Goal: Task Accomplishment & Management: Use online tool/utility

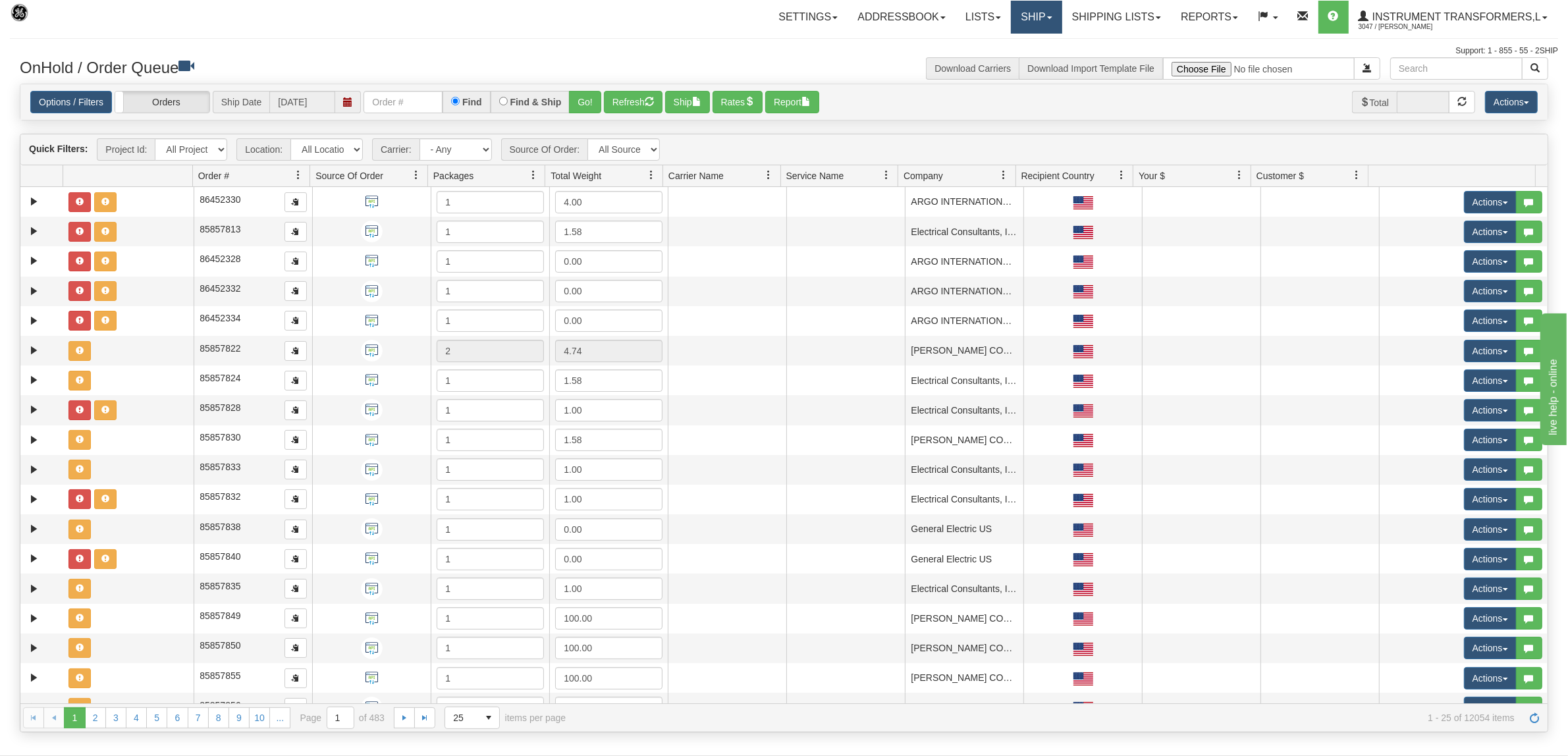
click at [1014, 16] on link "Ship" at bounding box center [1036, 17] width 50 height 33
click at [980, 44] on span "Ship Screen" at bounding box center [981, 46] width 50 height 11
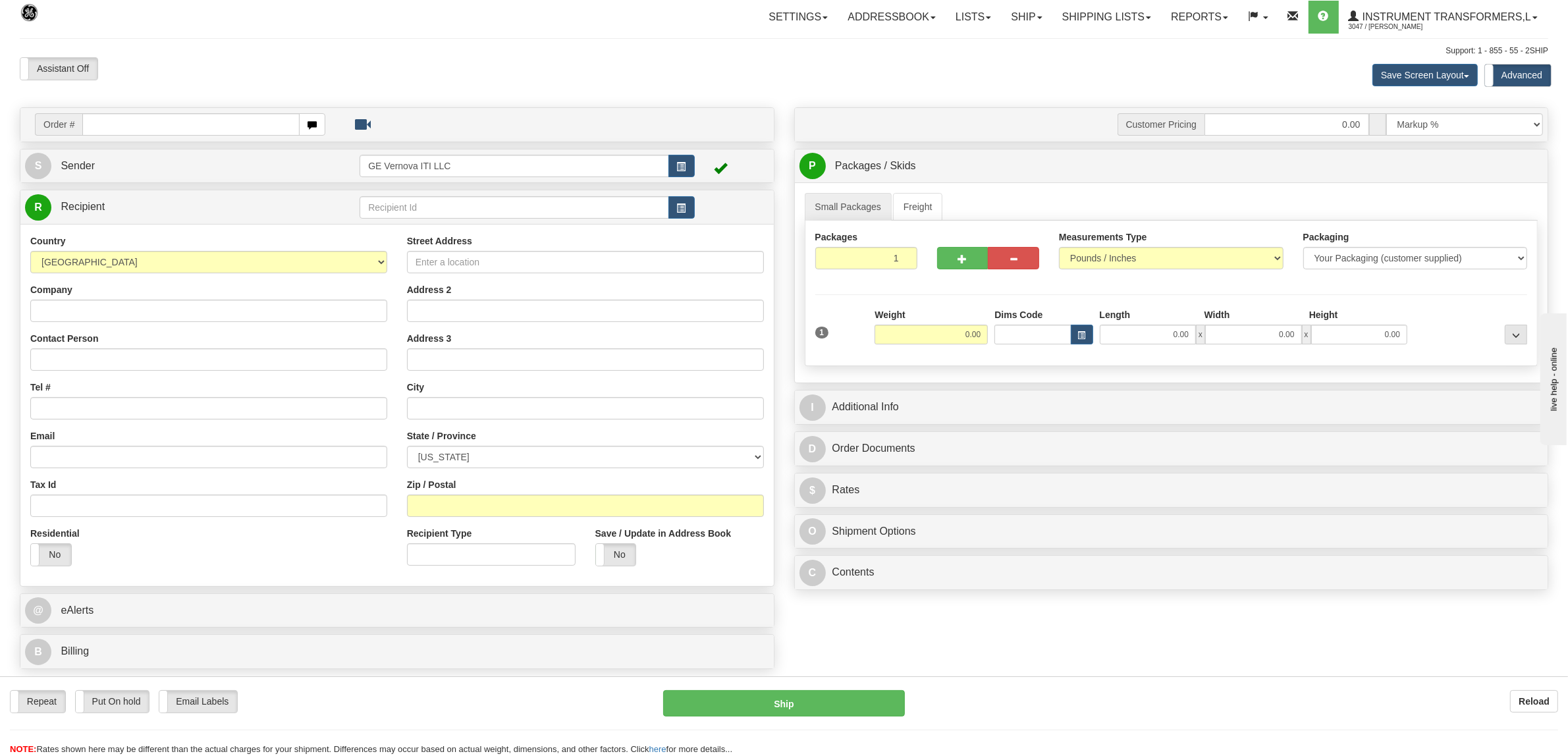
drag, startPoint x: 163, startPoint y: 129, endPoint x: 167, endPoint y: 119, distance: 10.8
click at [163, 129] on input "text" at bounding box center [190, 124] width 216 height 22
type input "86707909"
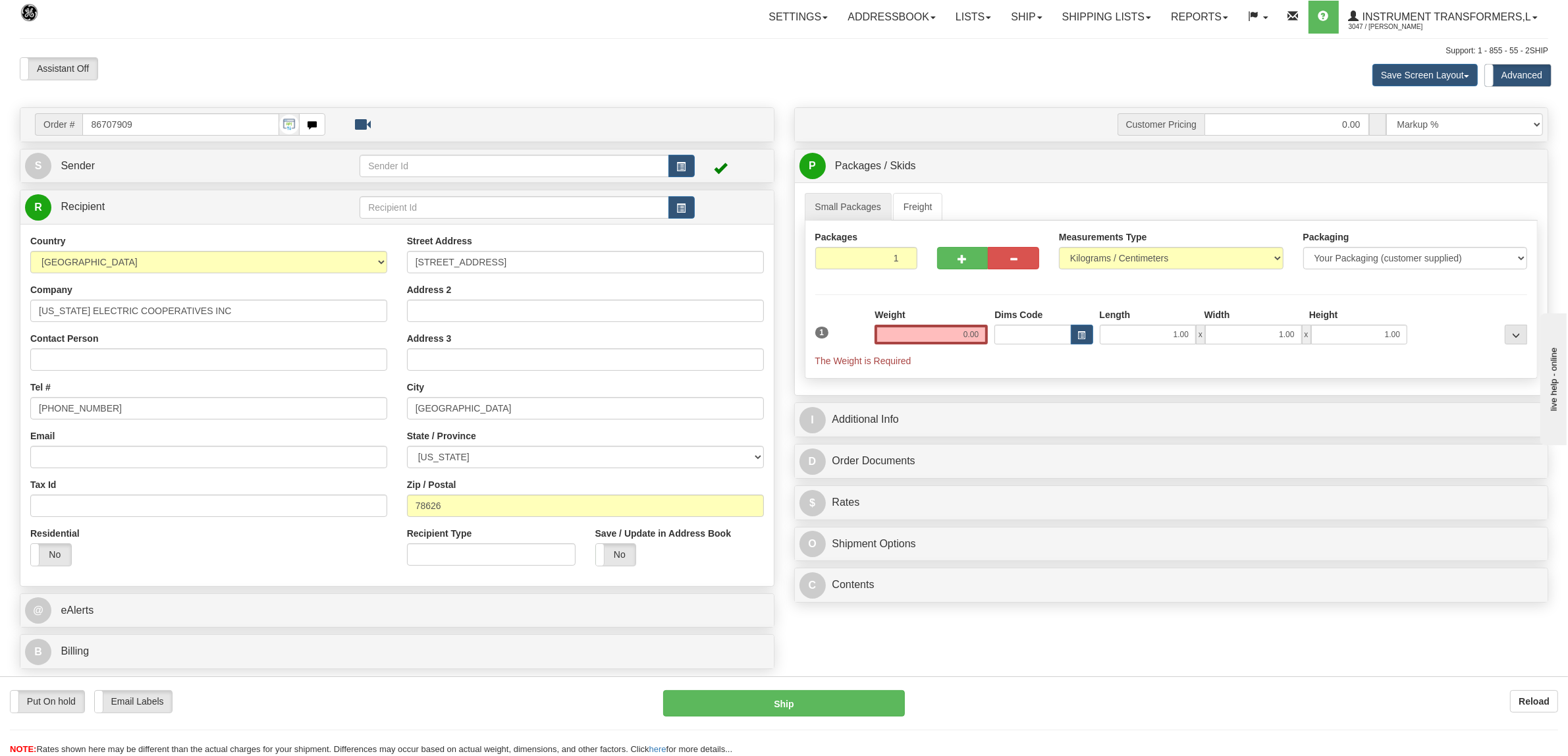
drag, startPoint x: 949, startPoint y: 337, endPoint x: 1030, endPoint y: 340, distance: 81.1
click at [1030, 340] on div "1 Weight 0.00 Dims Code 1.00" at bounding box center [1171, 338] width 719 height 59
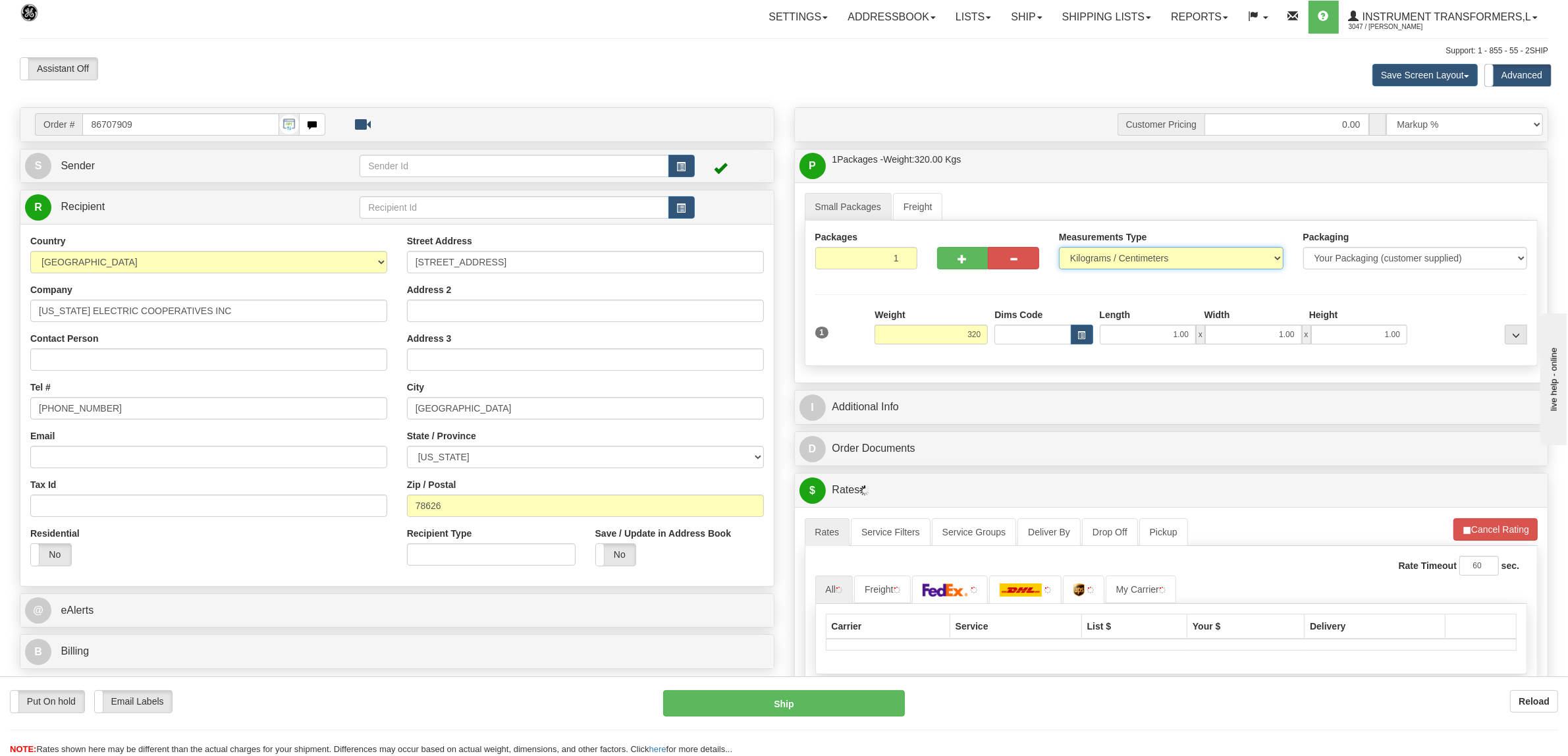
type input "320.00"
click at [1180, 255] on select "Pounds / Inches Kilograms / Centimeters" at bounding box center [1170, 257] width 224 height 22
select select "0"
click at [1059, 248] on select "Pounds / Inches Kilograms / Centimeters" at bounding box center [1170, 257] width 224 height 22
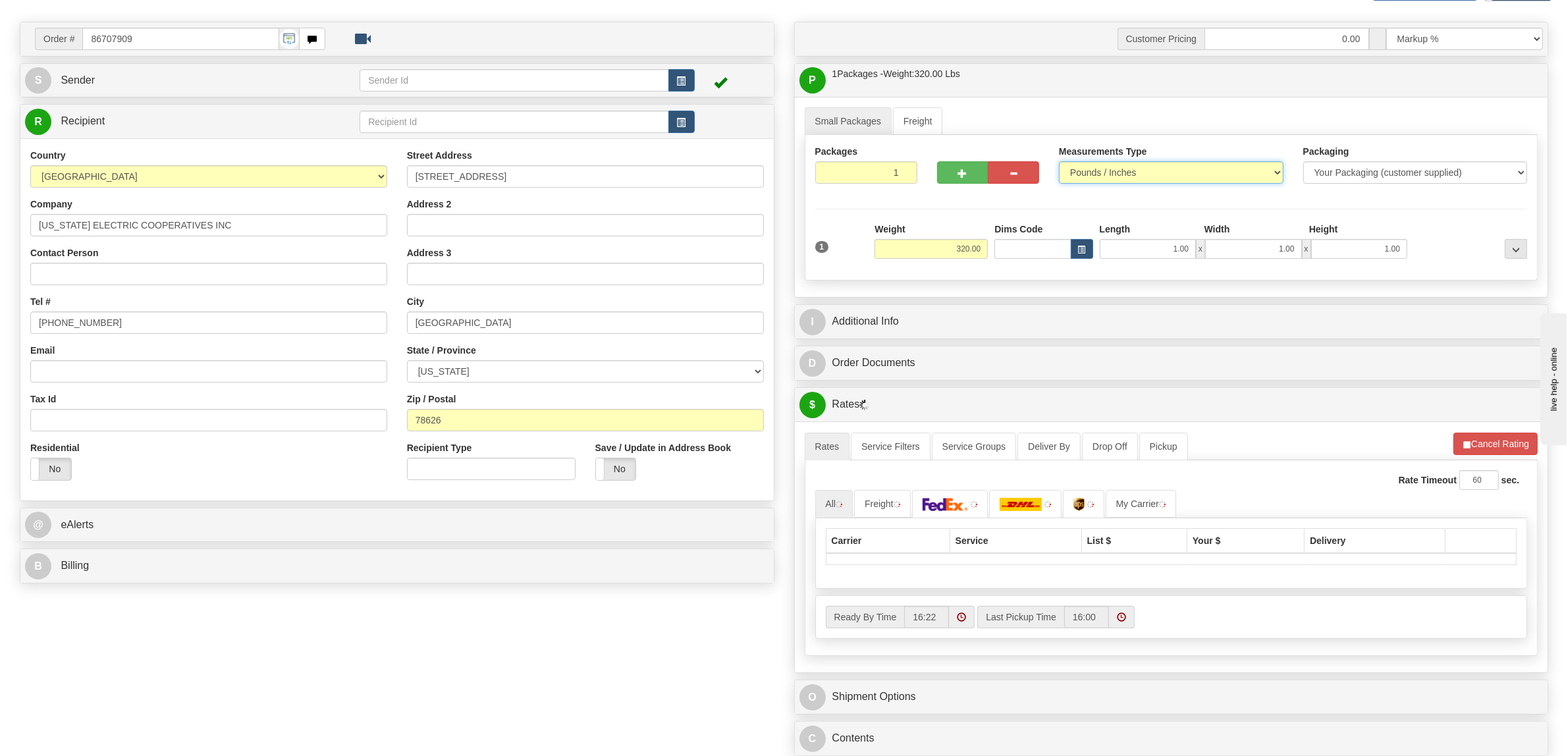
scroll to position [411, 0]
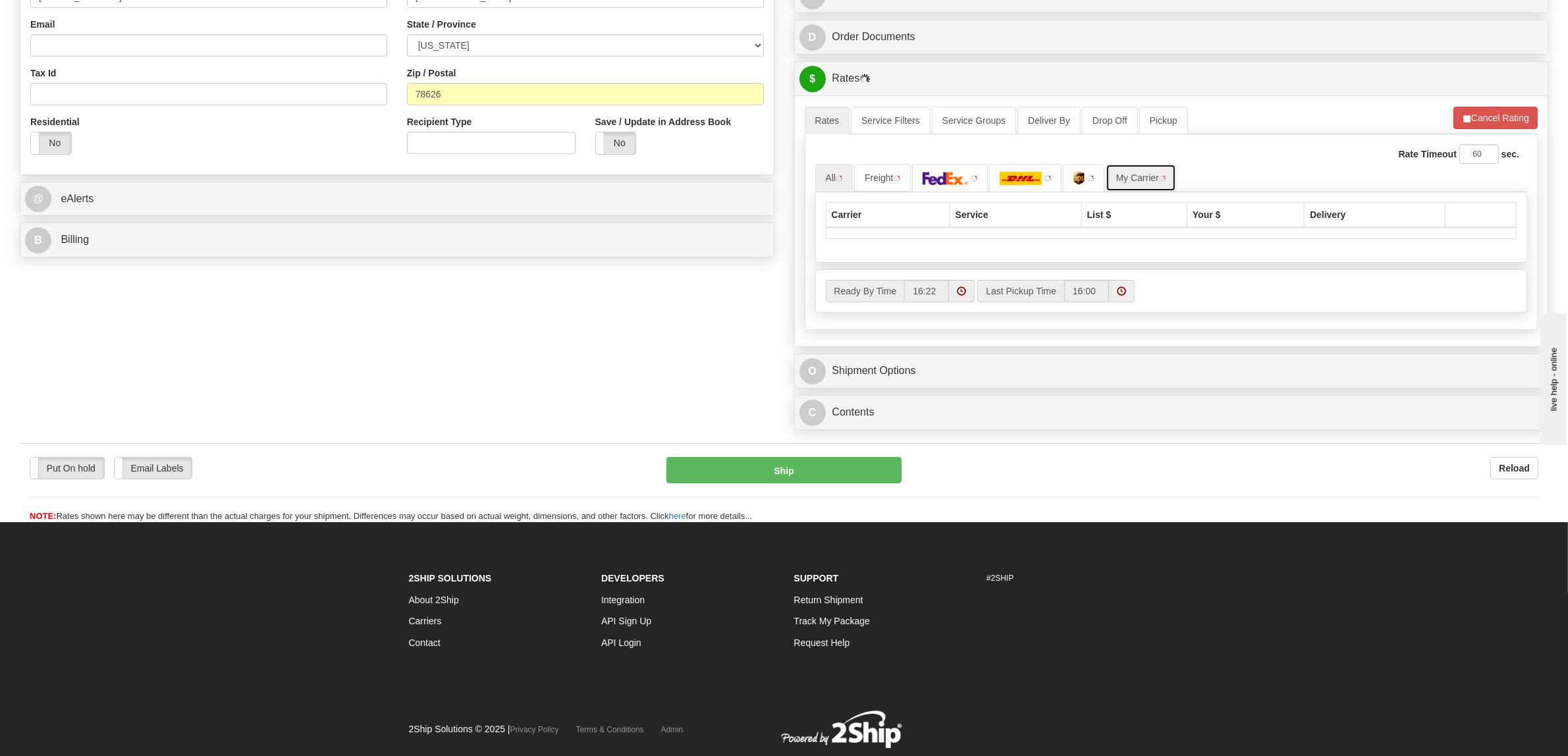
click at [1140, 176] on link "My Carrier" at bounding box center [1140, 178] width 71 height 28
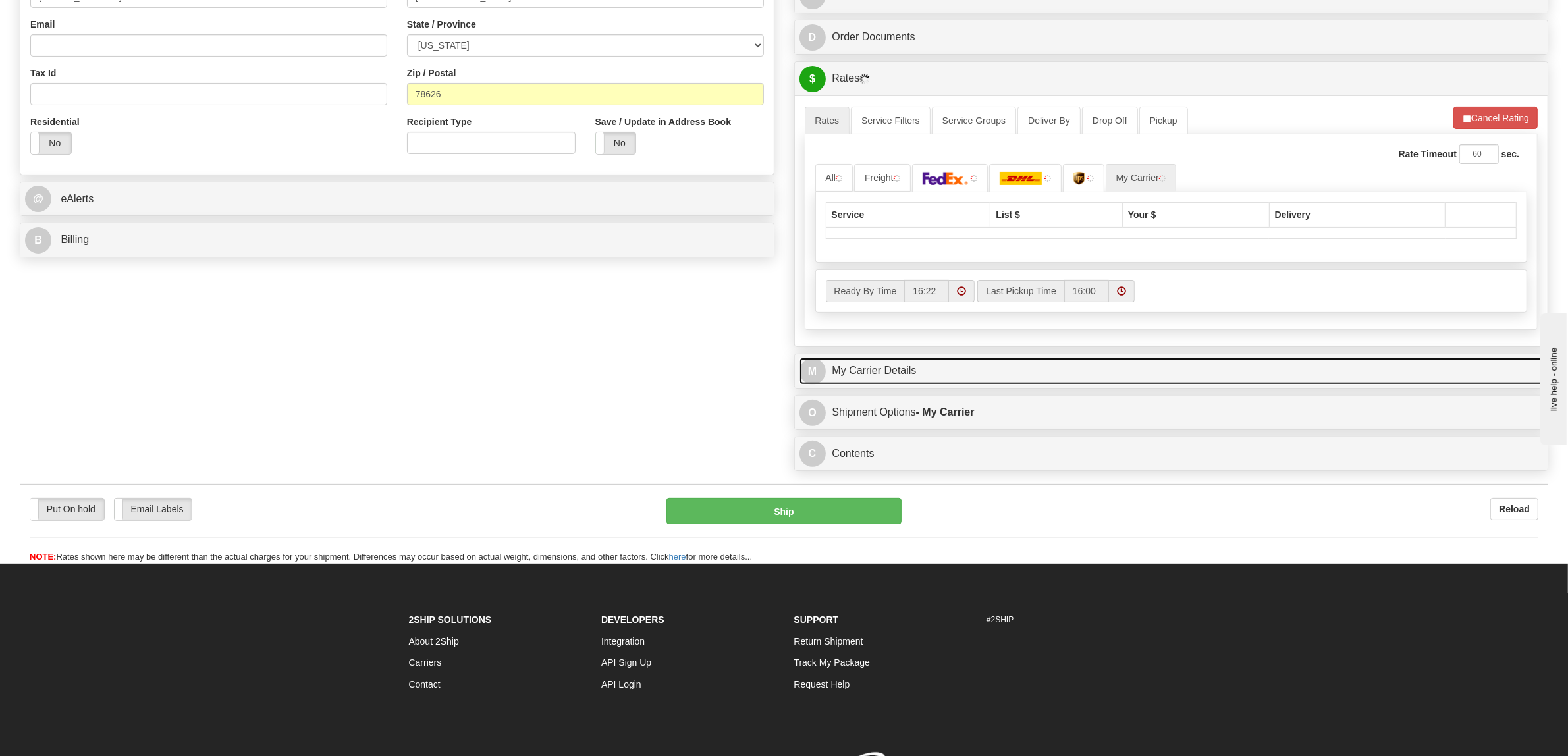
click at [853, 373] on link "M My Carrier Details" at bounding box center [1171, 371] width 744 height 27
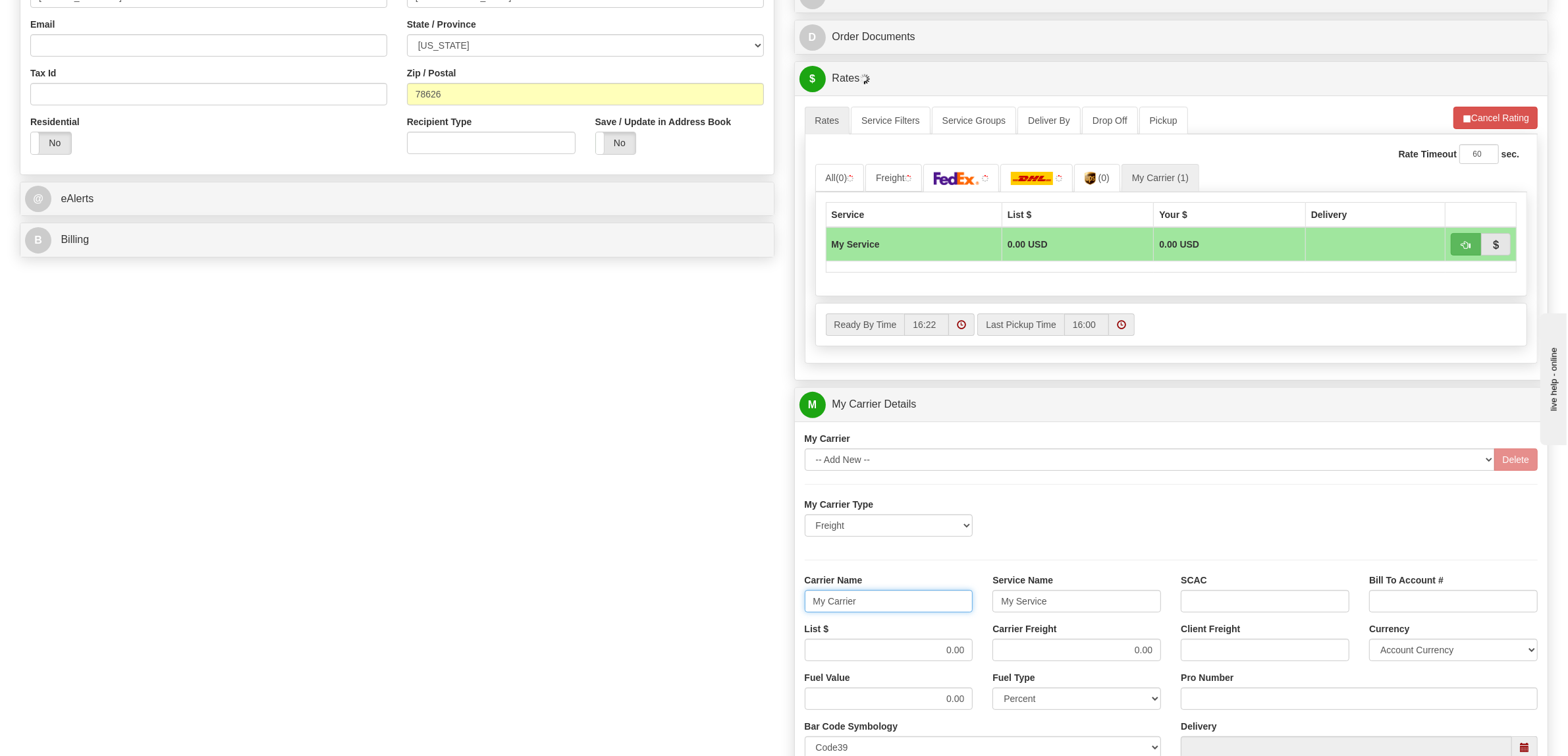
drag, startPoint x: 879, startPoint y: 616, endPoint x: 769, endPoint y: 607, distance: 110.4
click at [769, 607] on div "Order # 86707909 S Sender" at bounding box center [783, 331] width 1548 height 1271
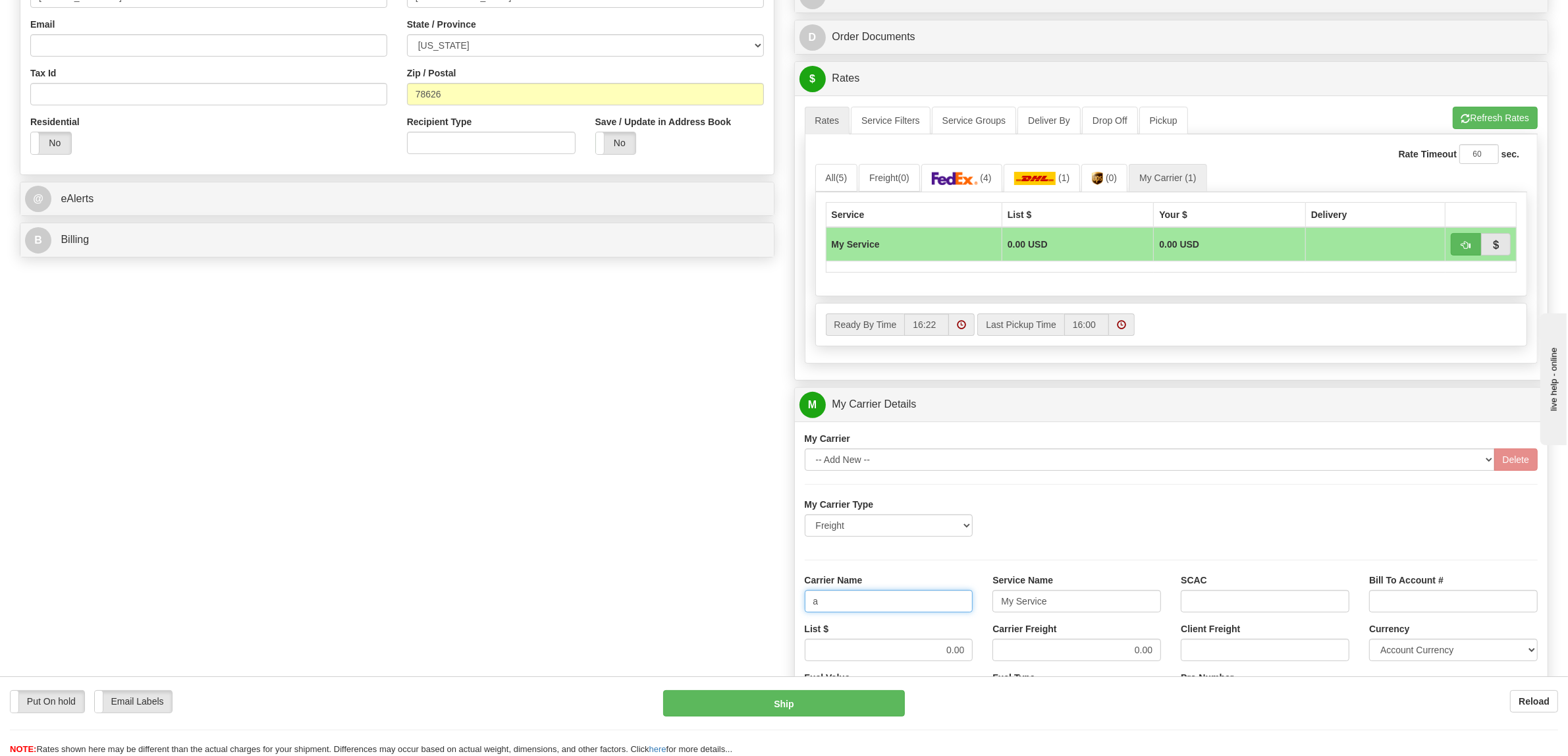
type input "AVRT"
drag, startPoint x: 1091, startPoint y: 608, endPoint x: 941, endPoint y: 600, distance: 150.2
click at [941, 600] on div "Carrier Name AVRT Service Name My Service SCAC Bill To Account #" at bounding box center [1171, 598] width 753 height 49
type input "LTL"
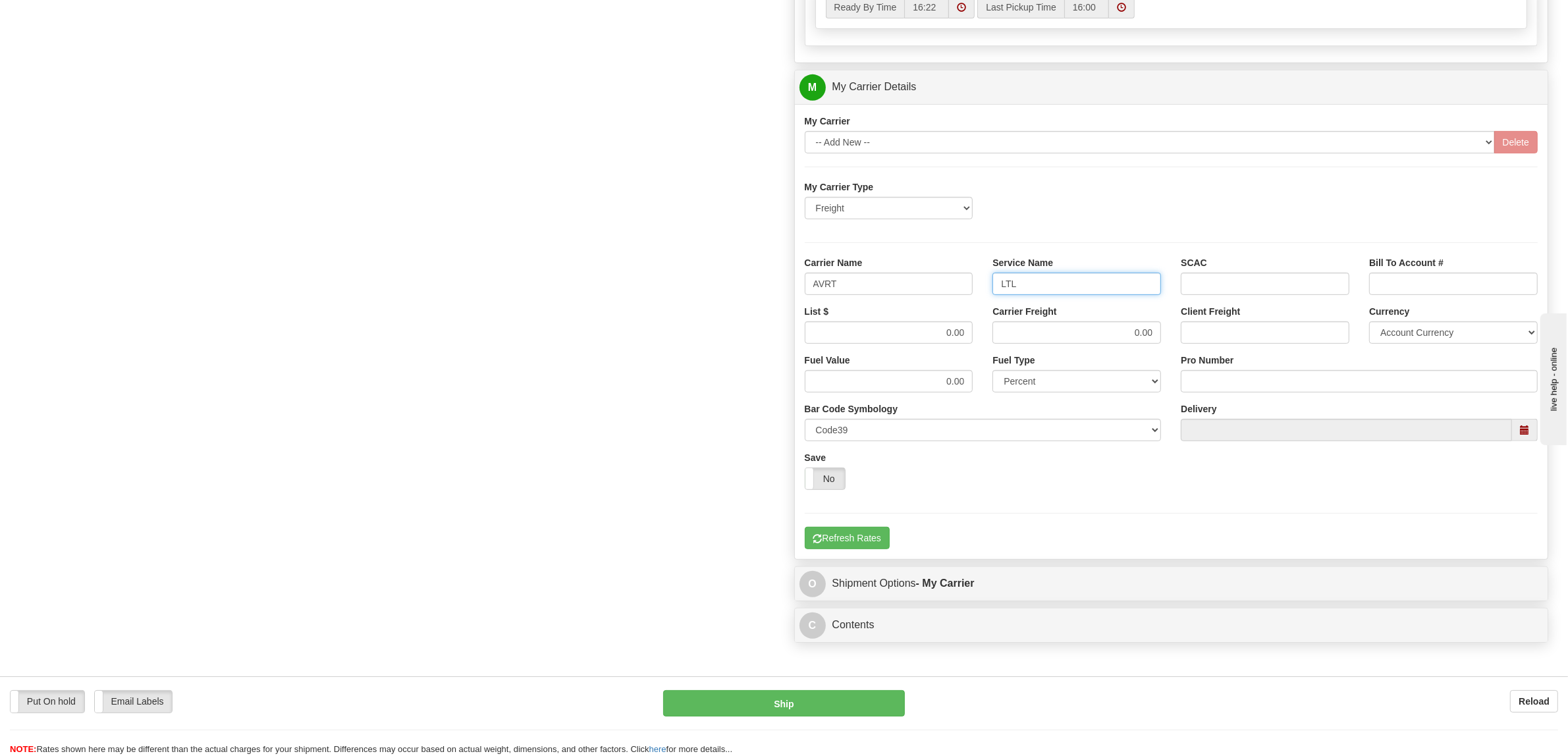
scroll to position [740, 0]
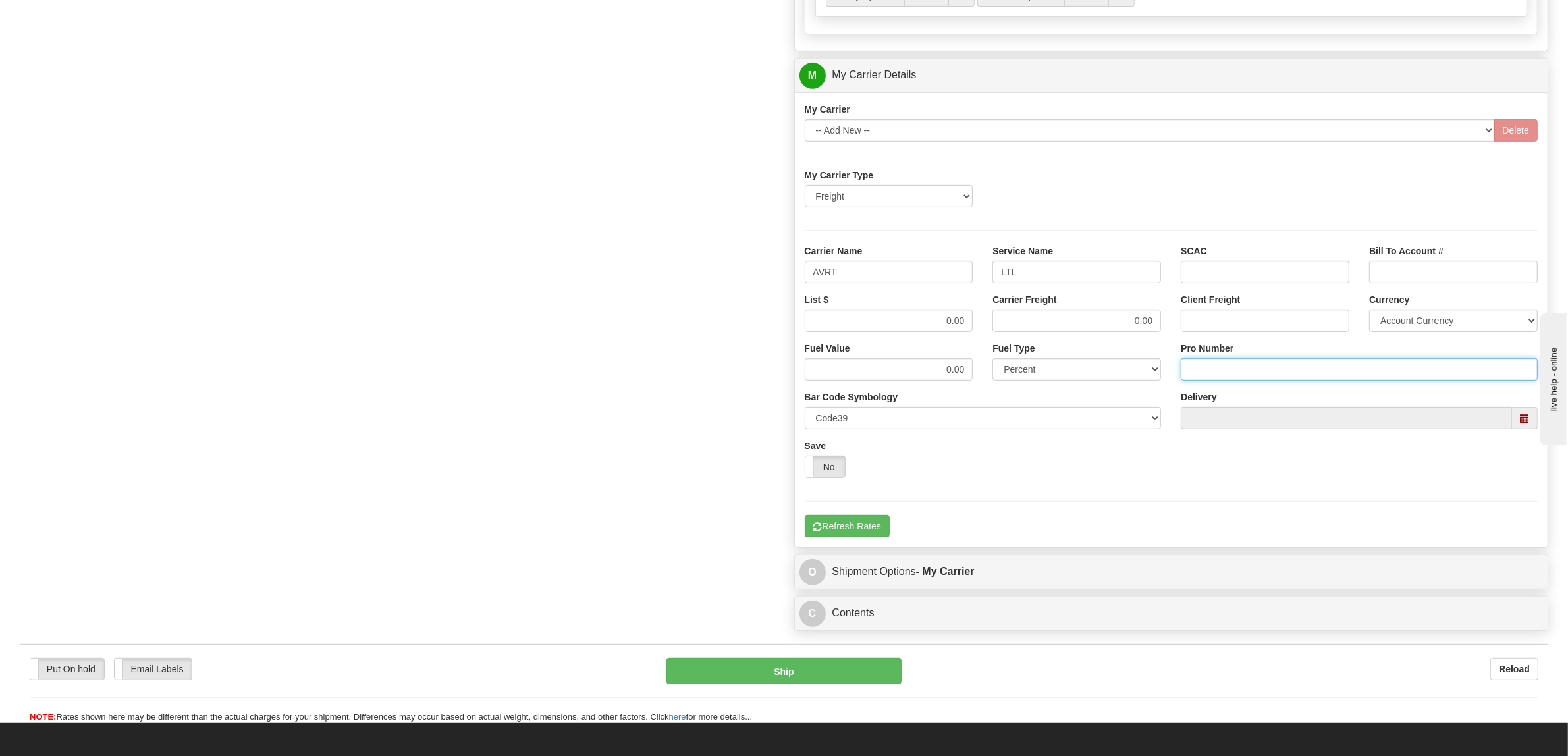
click at [1210, 367] on input "Pro Number" at bounding box center [1359, 369] width 357 height 22
click at [1223, 370] on input "Pro Number" at bounding box center [1359, 369] width 357 height 22
type input "076-0161450"
click at [832, 535] on button "Refresh Rates" at bounding box center [847, 526] width 85 height 22
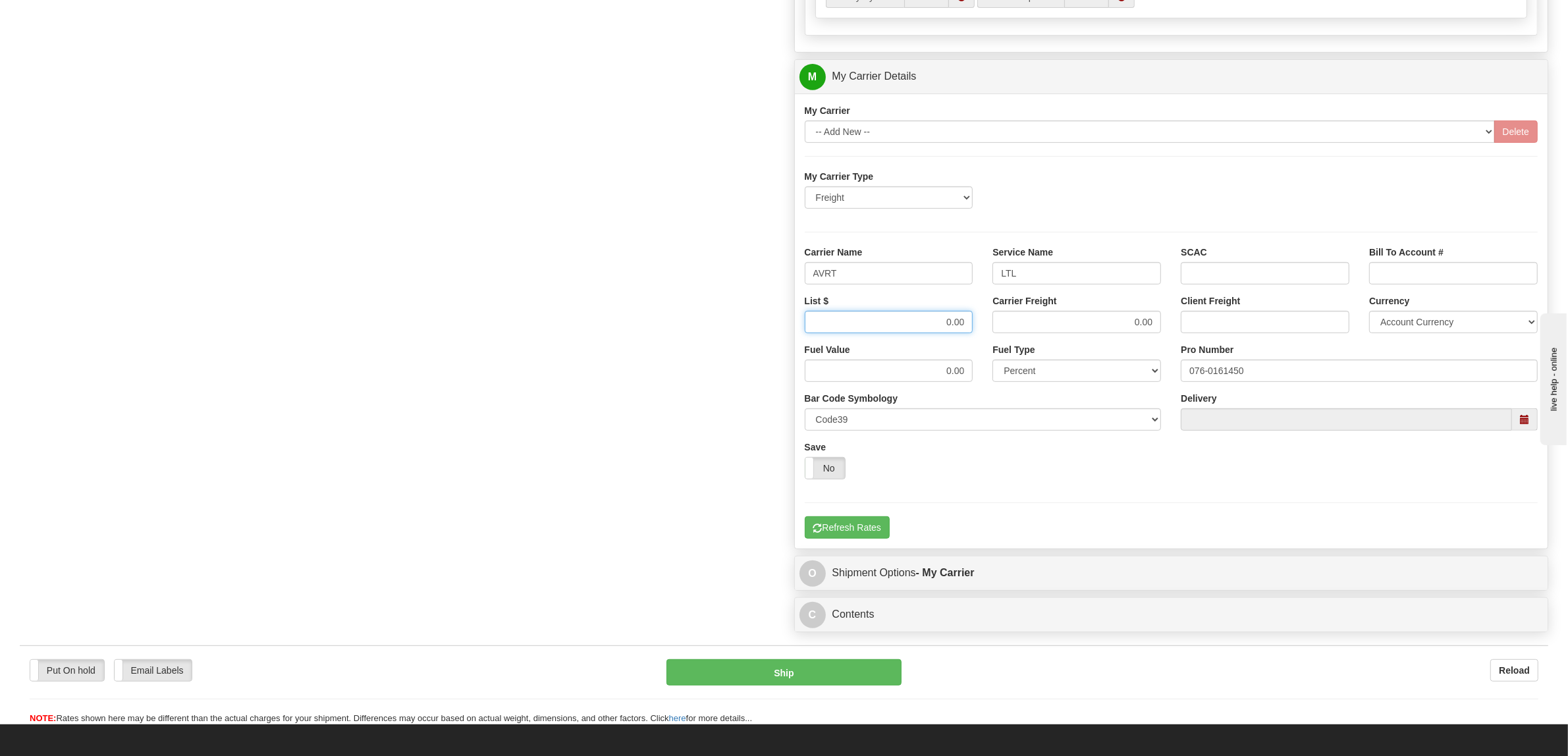
drag, startPoint x: 933, startPoint y: 324, endPoint x: 983, endPoint y: 324, distance: 50.0
click at [983, 324] on div "List $ 0.00 Carrier Freight 0.00 Client Freight Currency Account Currency ARN A…" at bounding box center [1171, 318] width 753 height 49
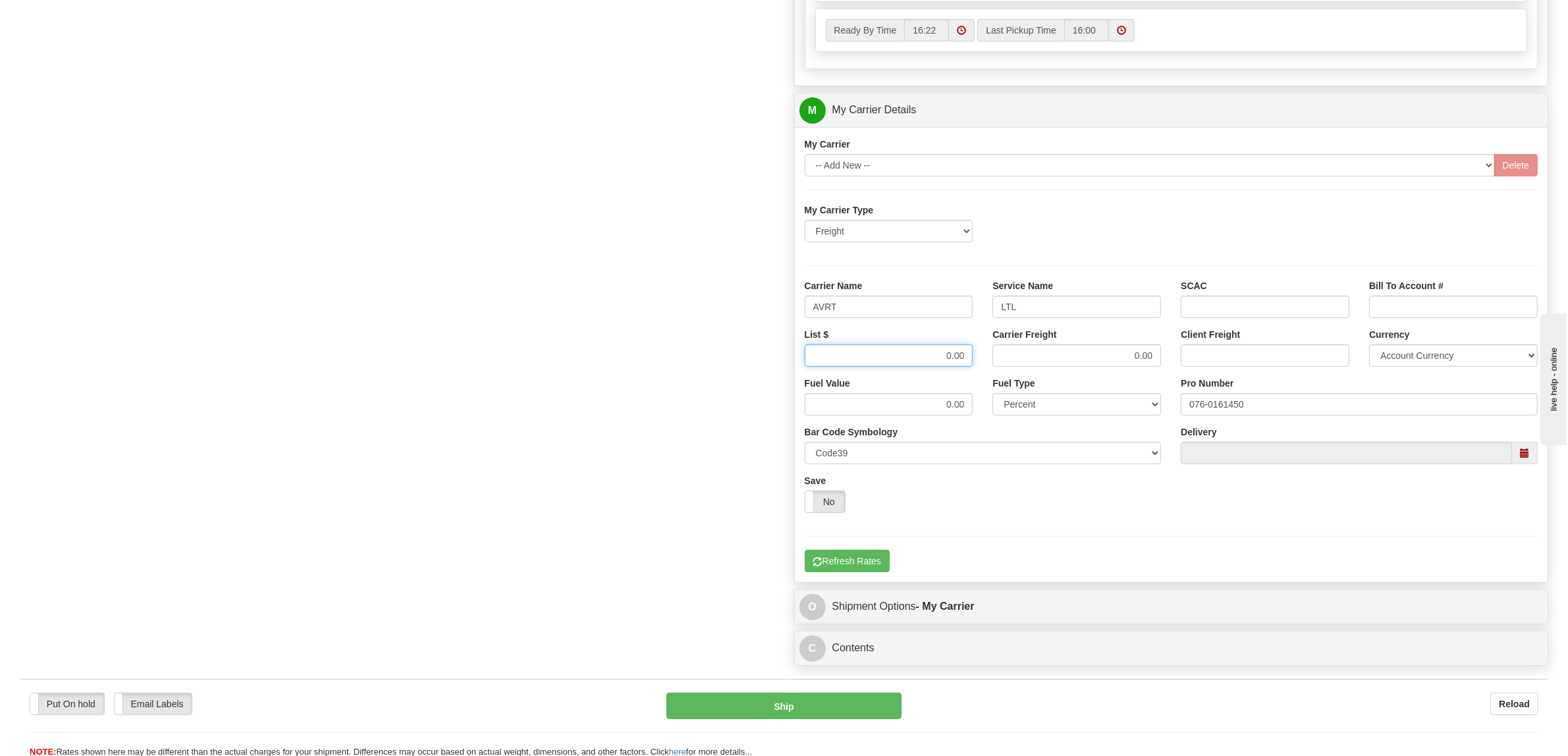
scroll to position [740, 0]
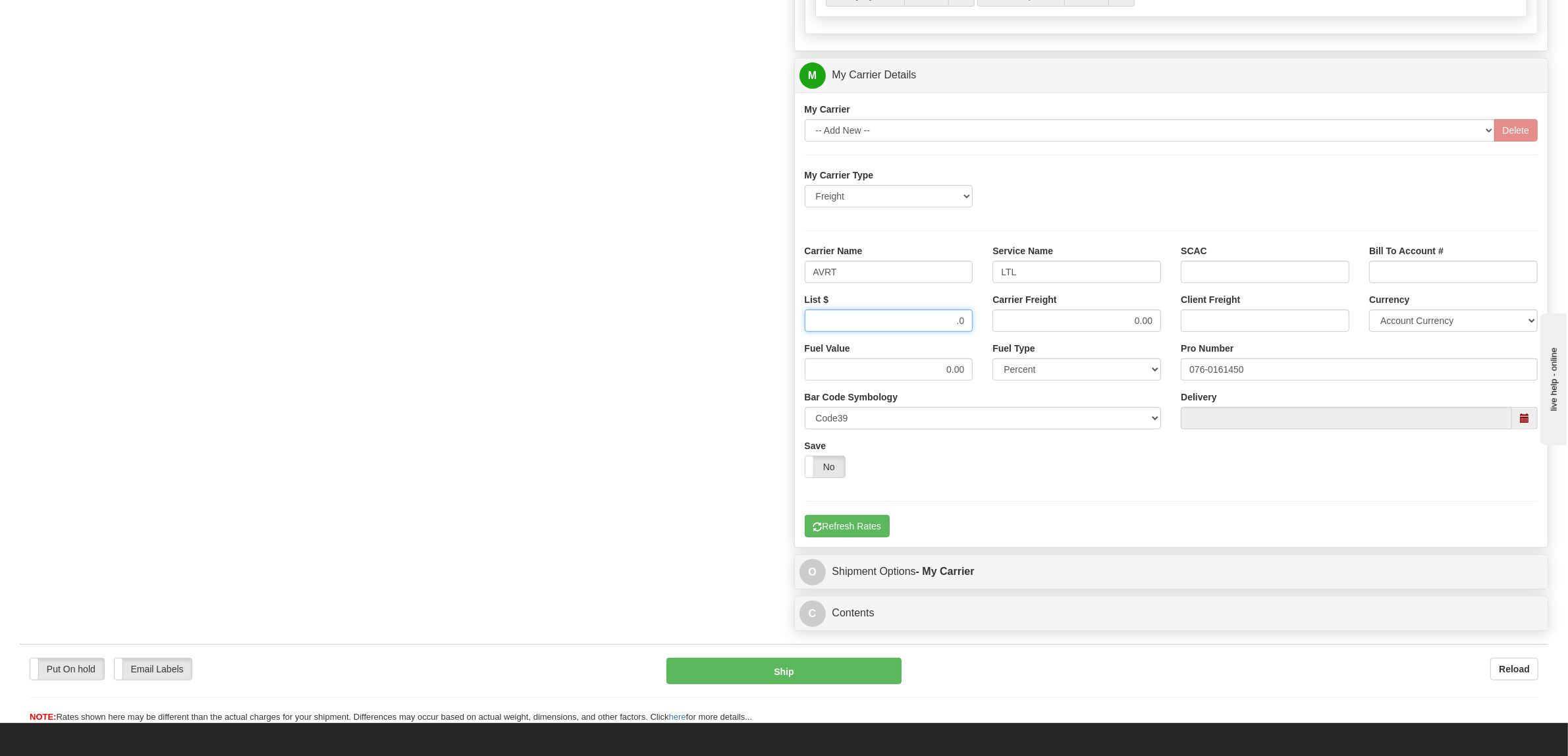
type input ".01"
click at [867, 535] on button "Refresh Rates" at bounding box center [847, 526] width 85 height 22
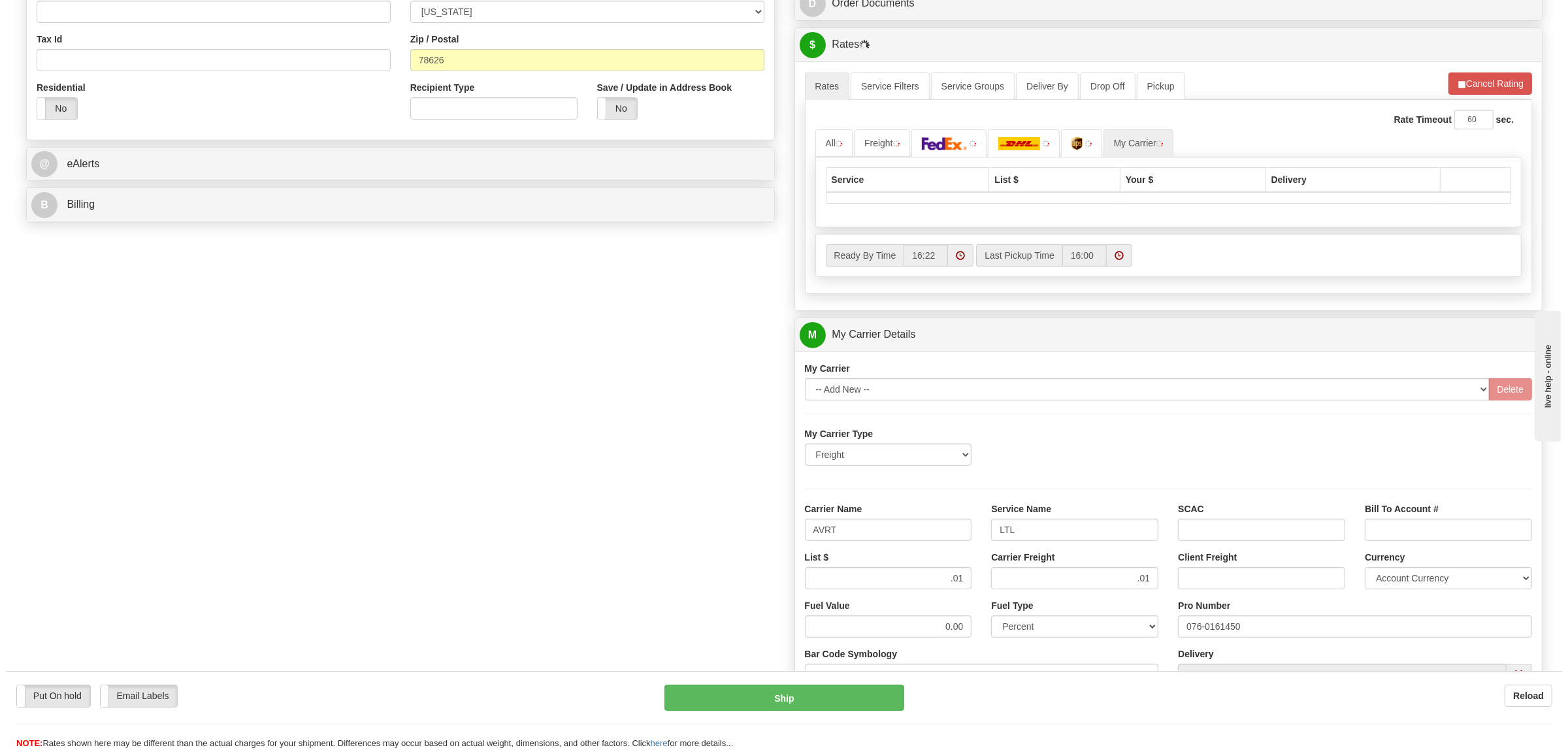
scroll to position [374, 0]
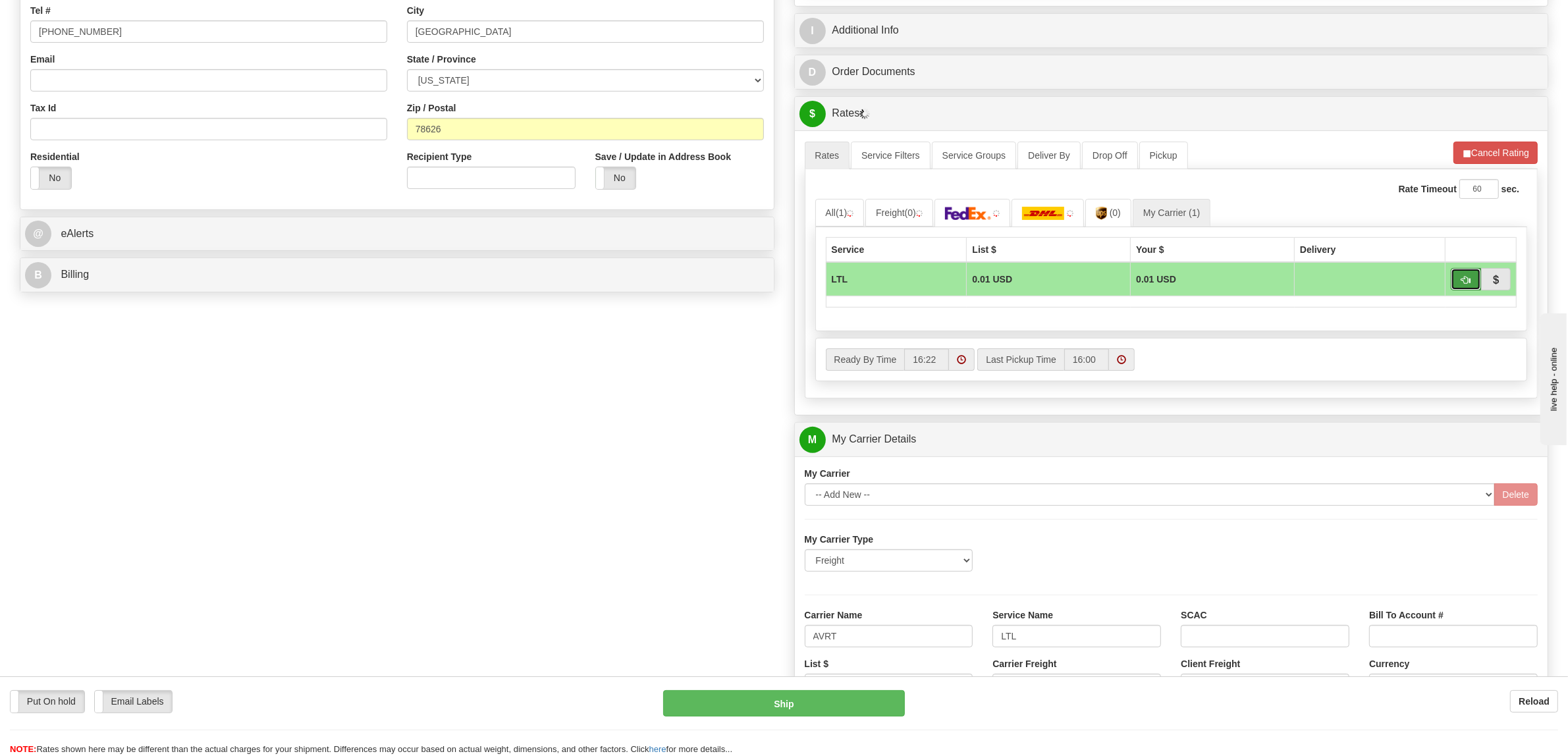
click at [1455, 285] on button "button" at bounding box center [1465, 279] width 30 height 22
type input "00"
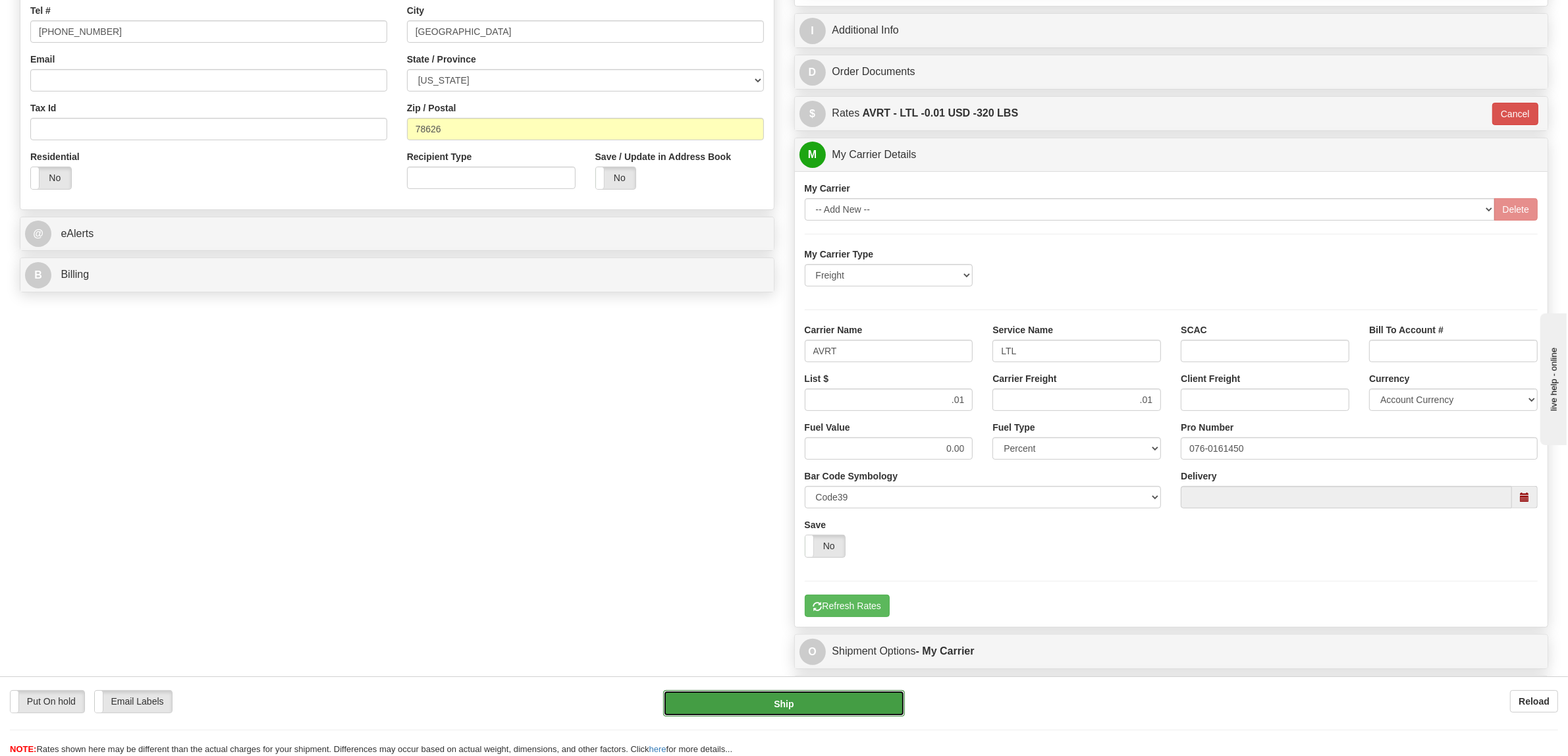
click at [756, 700] on button "Ship" at bounding box center [783, 703] width 242 height 26
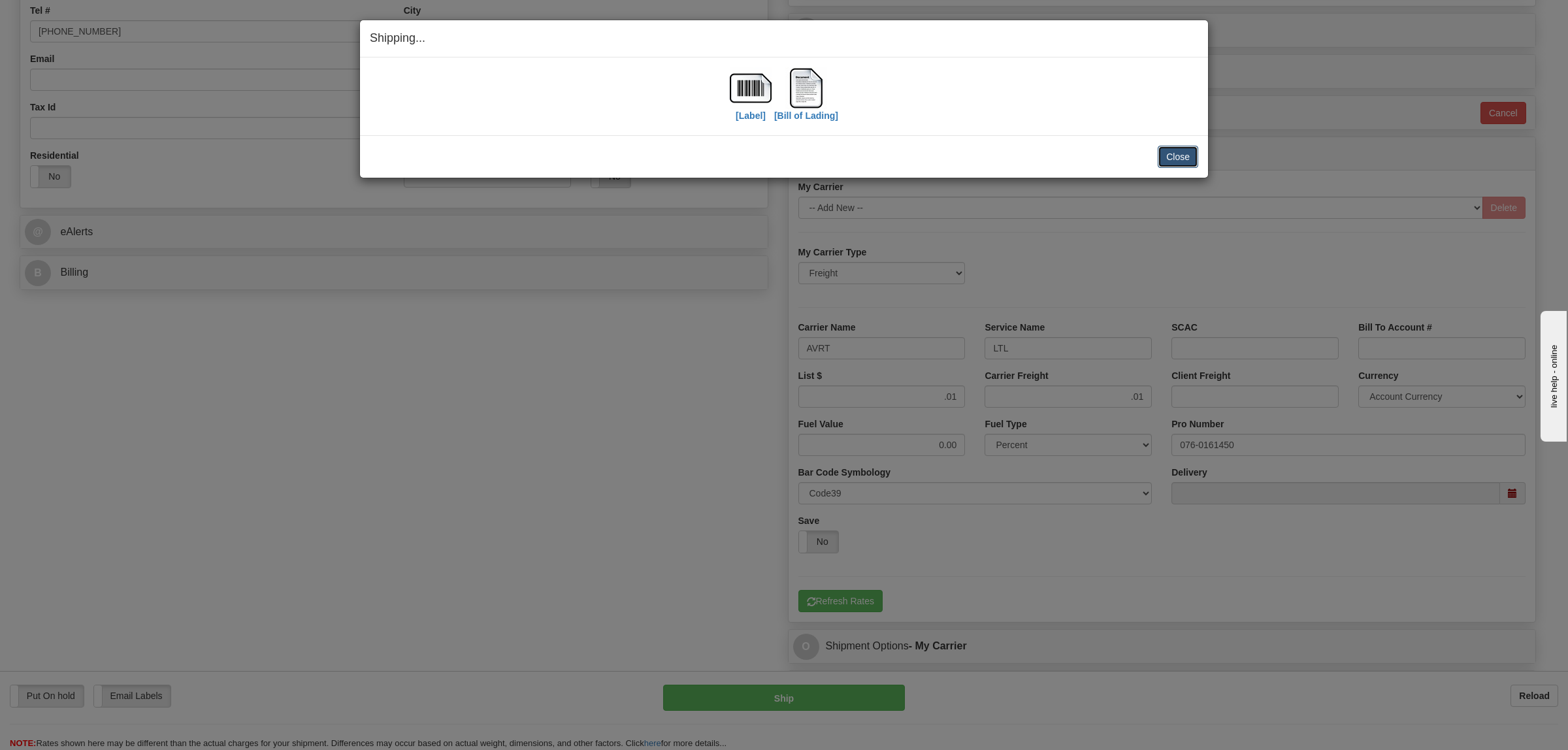
click at [1168, 154] on button "Close" at bounding box center [1178, 156] width 40 height 22
